Goal: Book appointment/travel/reservation

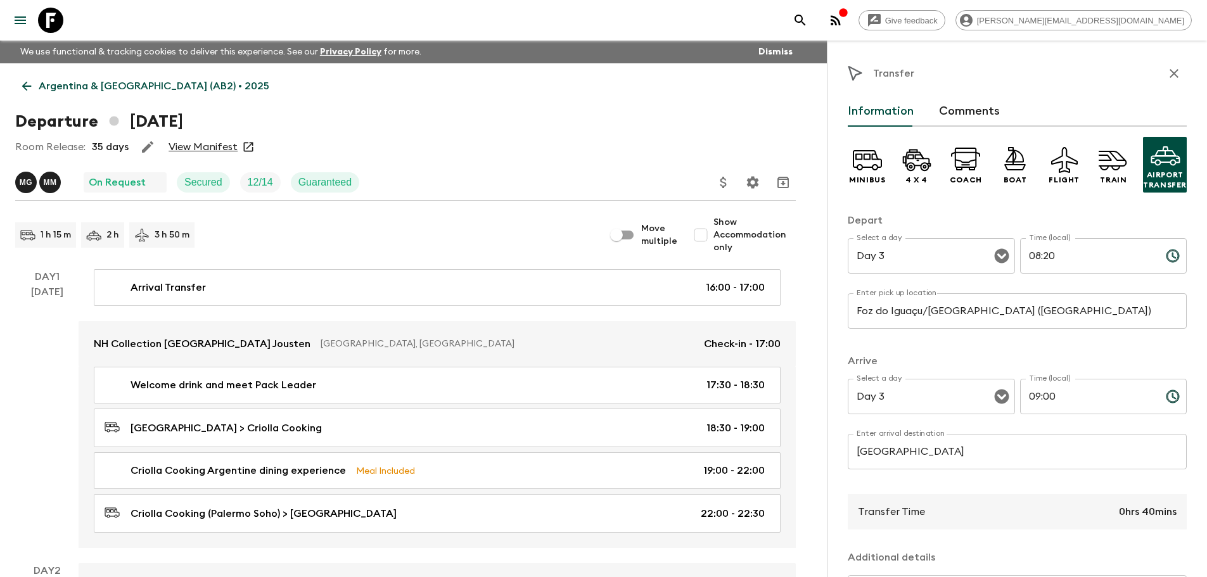
scroll to position [154, 0]
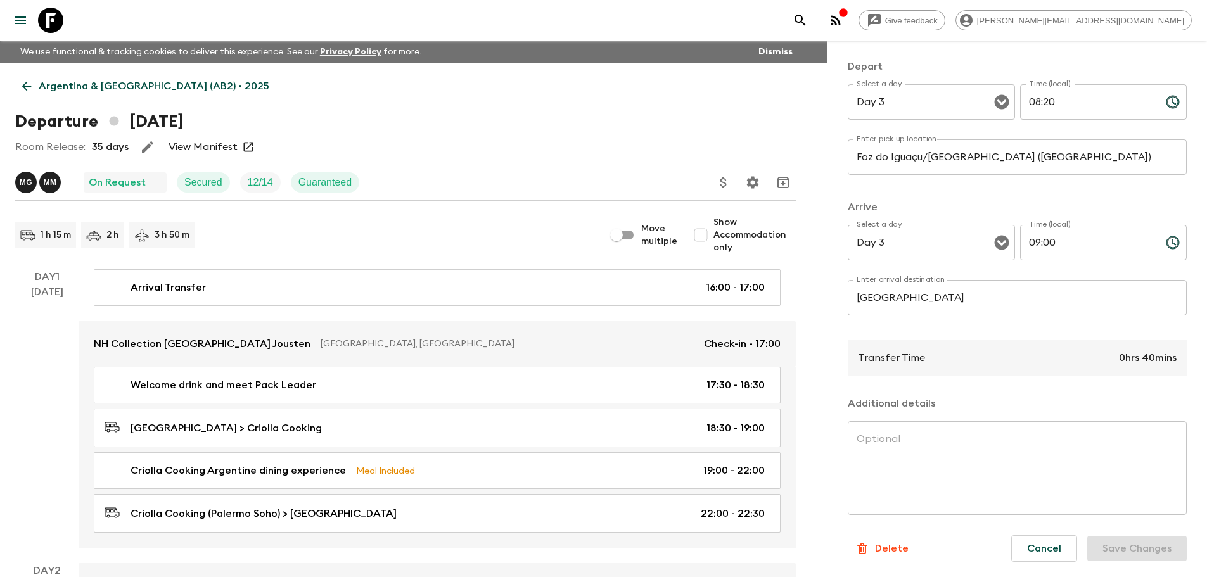
type input "Domestic Airport (AEP)"
type input "[GEOGRAPHIC_DATA] (IGR)"
type input "06:25"
type input "08:20"
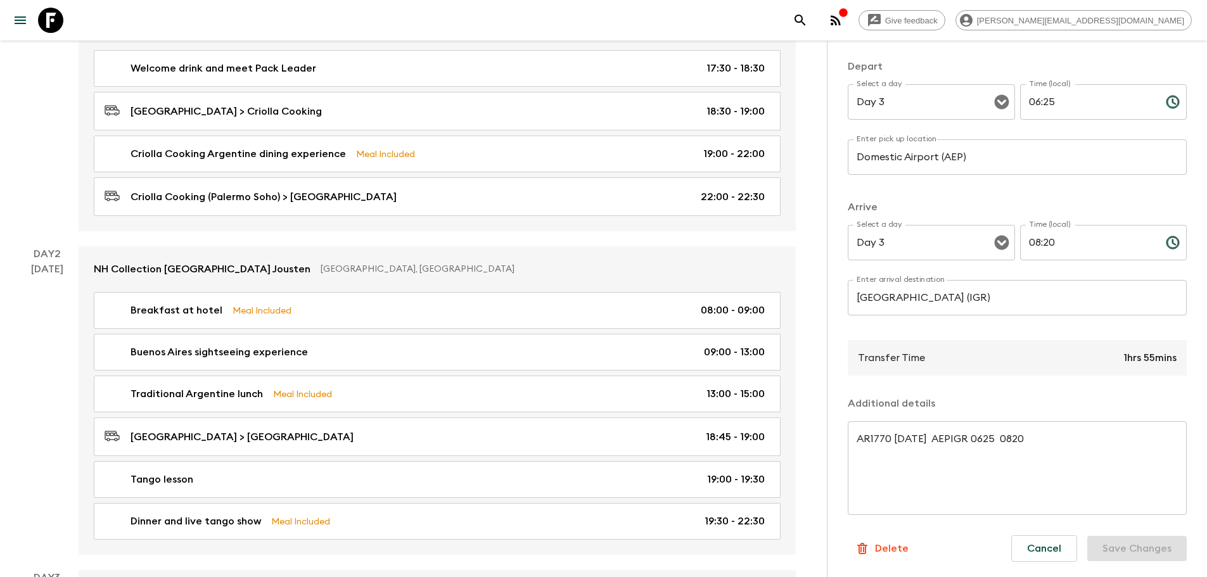
type input "[GEOGRAPHIC_DATA]"
type input "Domestic Airport (AEP)"
type input "04:00"
type input "04:20"
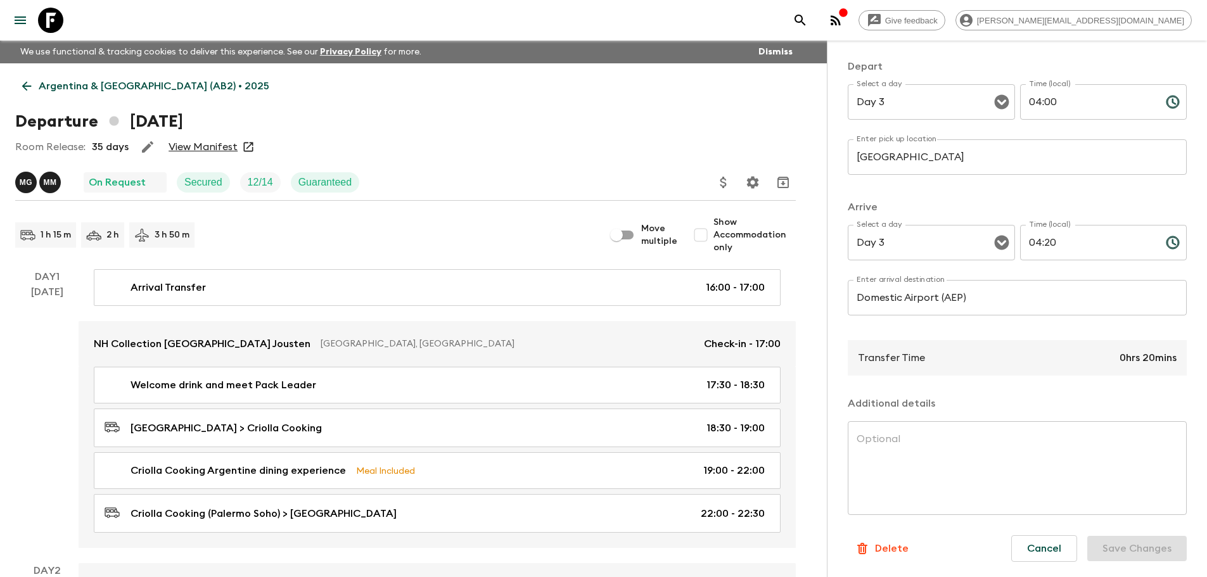
click at [38, 32] on icon at bounding box center [50, 20] width 25 height 25
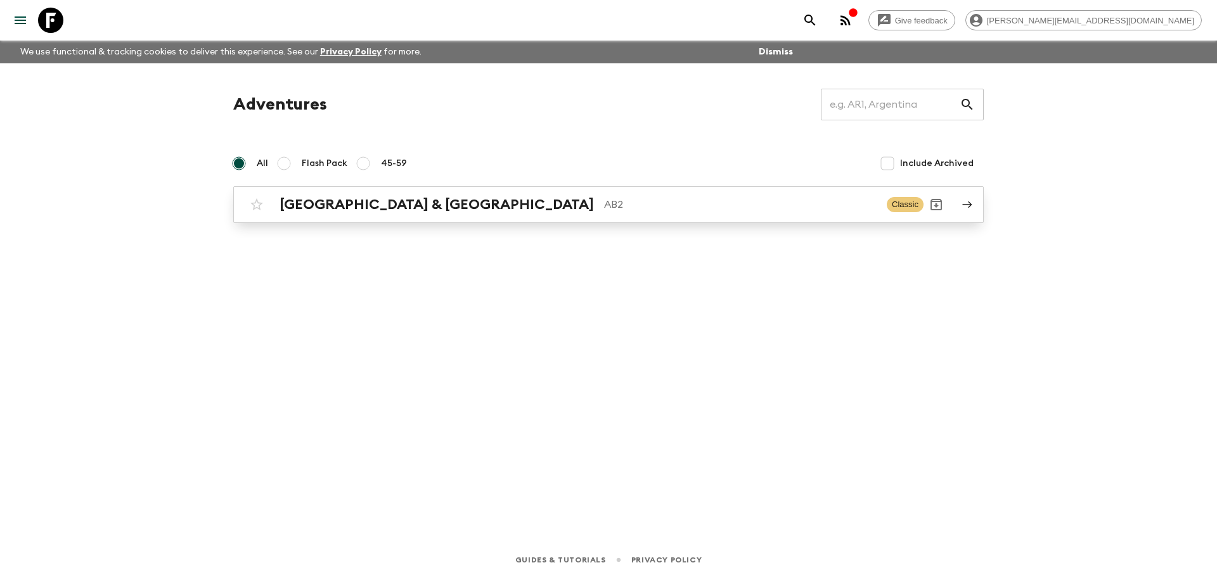
click at [376, 200] on h2 "[GEOGRAPHIC_DATA] & [GEOGRAPHIC_DATA]" at bounding box center [436, 204] width 314 height 16
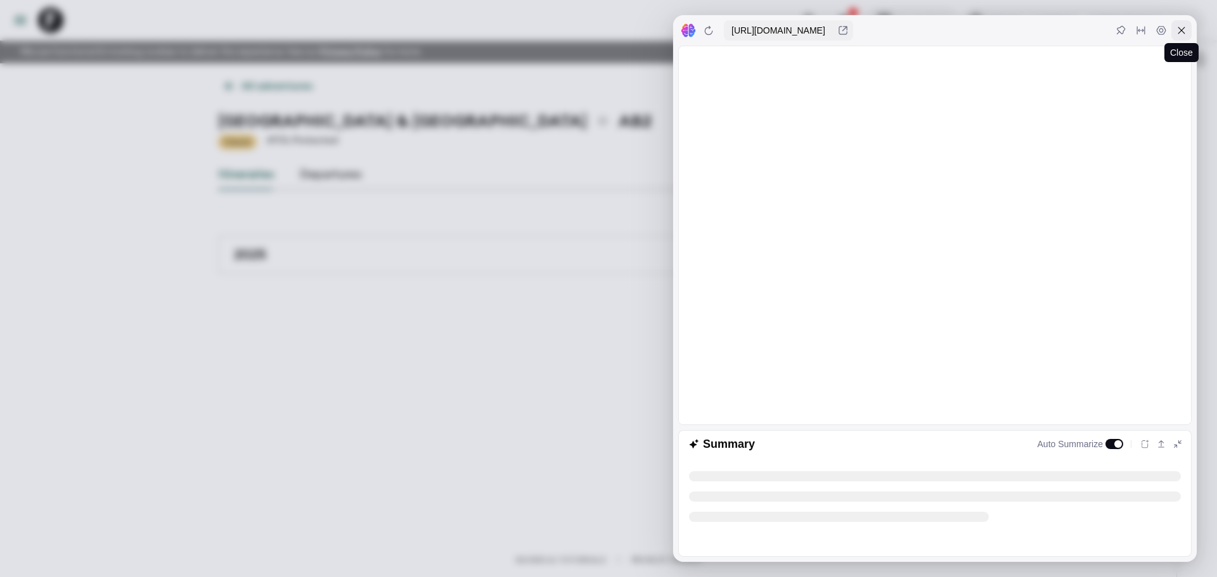
click at [1175, 35] on div at bounding box center [1181, 30] width 20 height 20
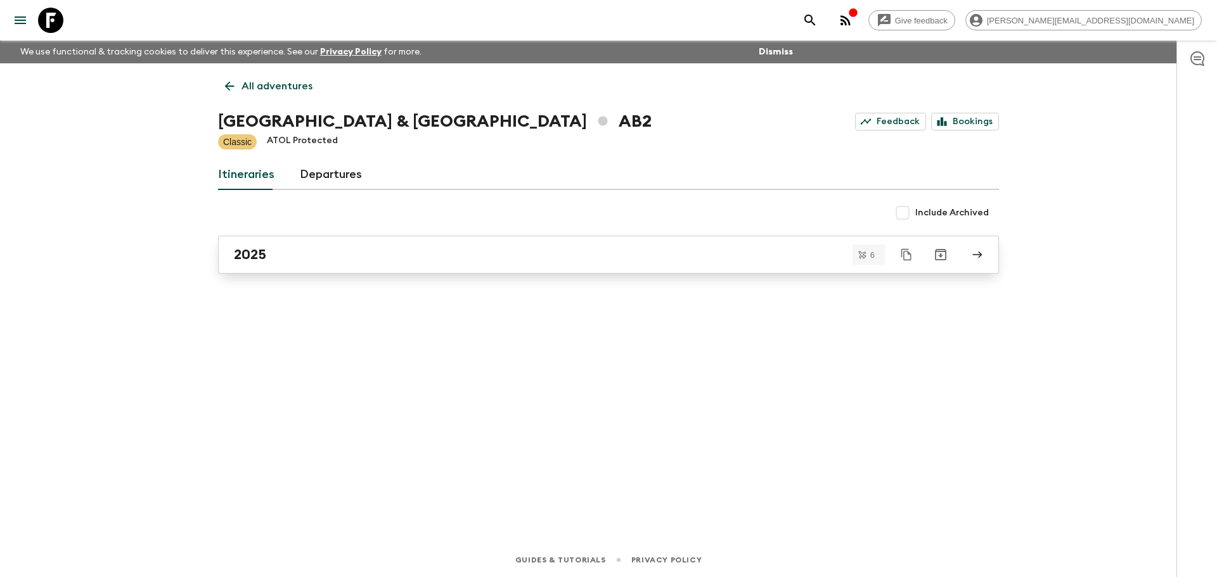
click at [463, 257] on div "2025" at bounding box center [596, 254] width 725 height 16
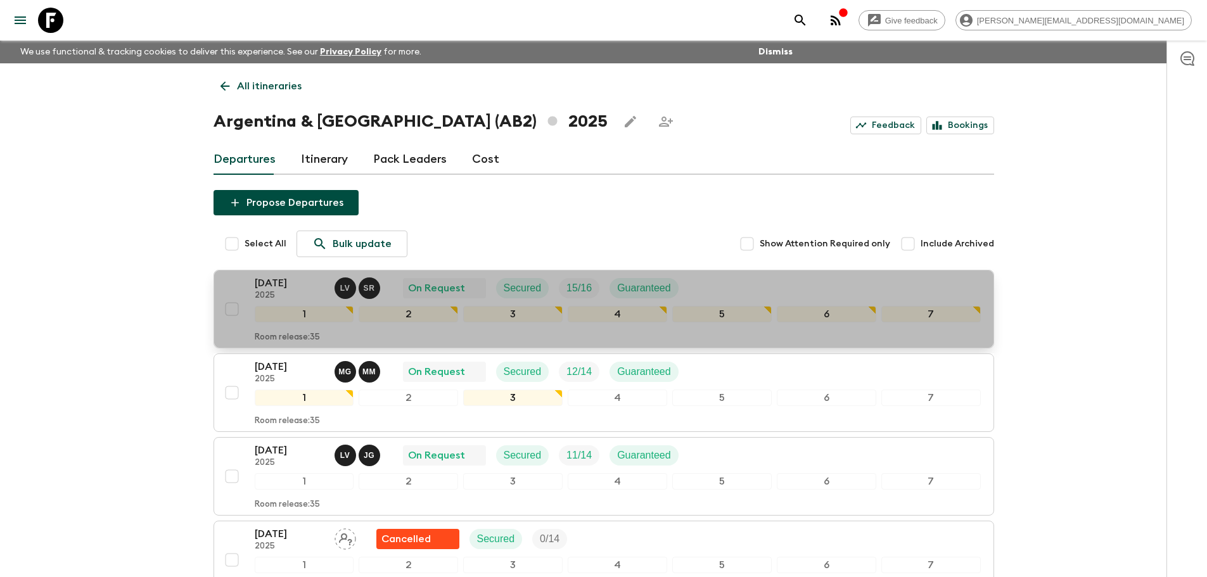
click at [788, 284] on div "[DATE] 2025 L V S R On Request Secured 15 / 16 Guaranteed" at bounding box center [618, 288] width 726 height 25
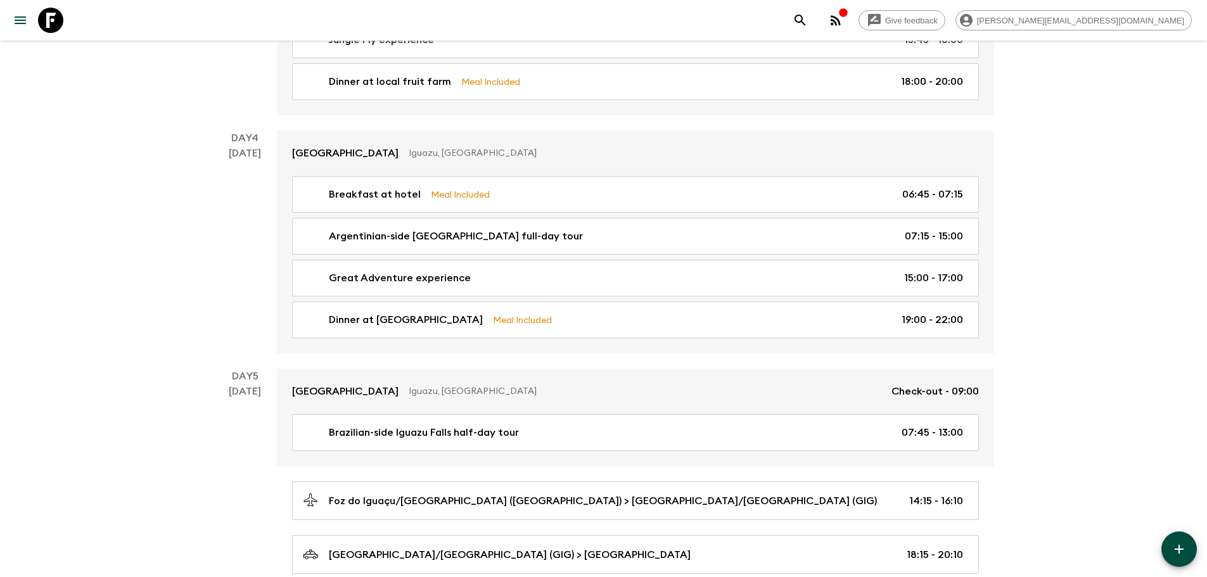
scroll to position [1204, 0]
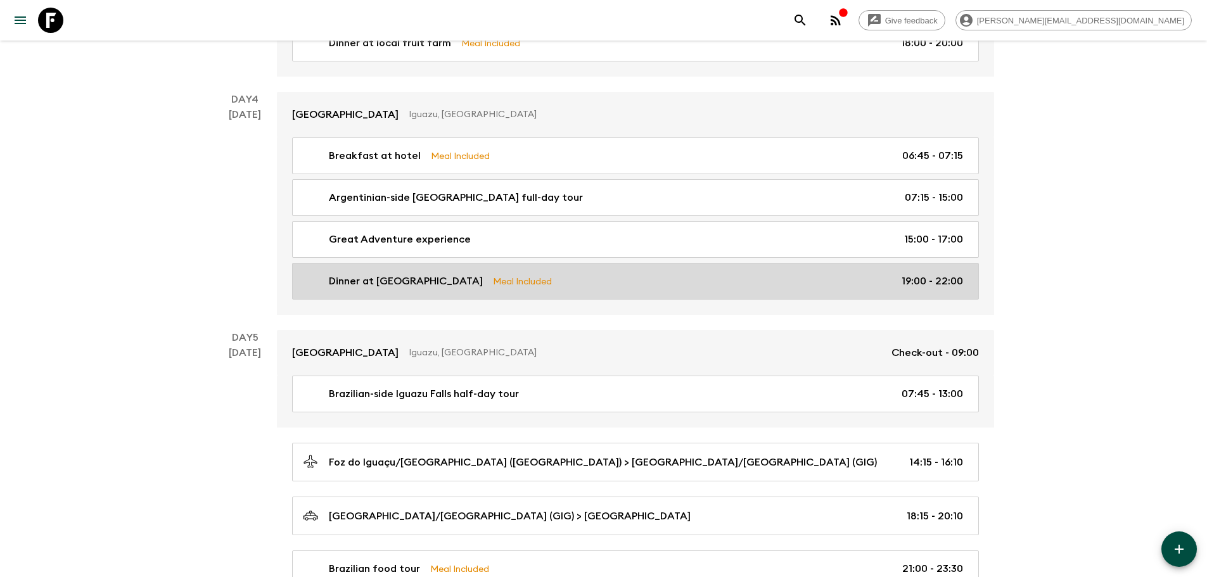
click at [493, 286] on p "Meal Included" at bounding box center [522, 281] width 59 height 14
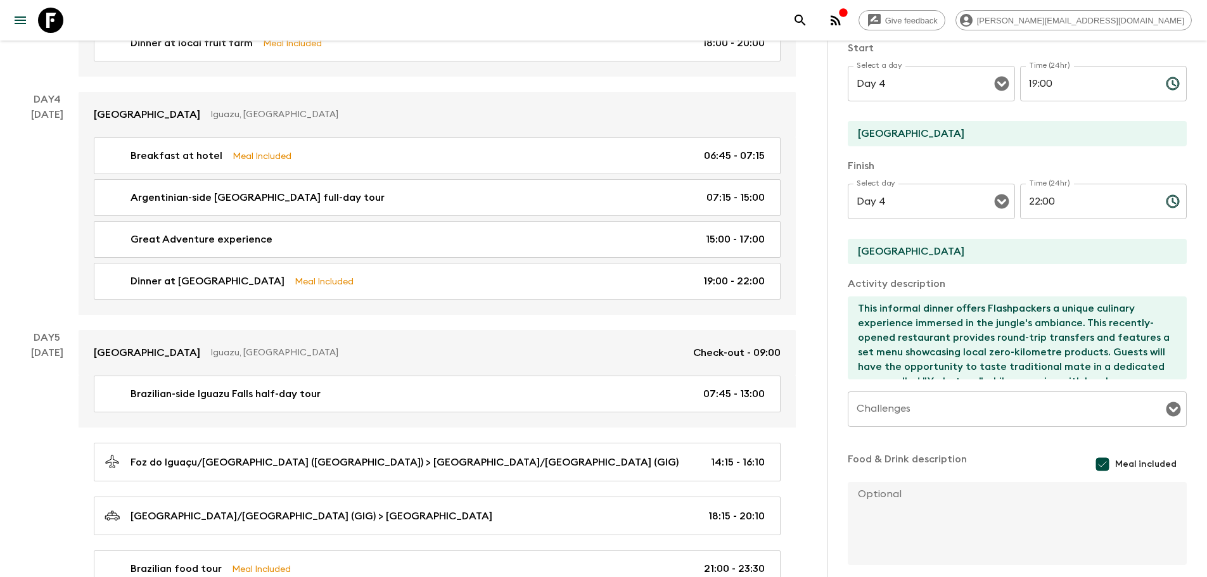
scroll to position [216, 0]
